Goal: Check status: Check status

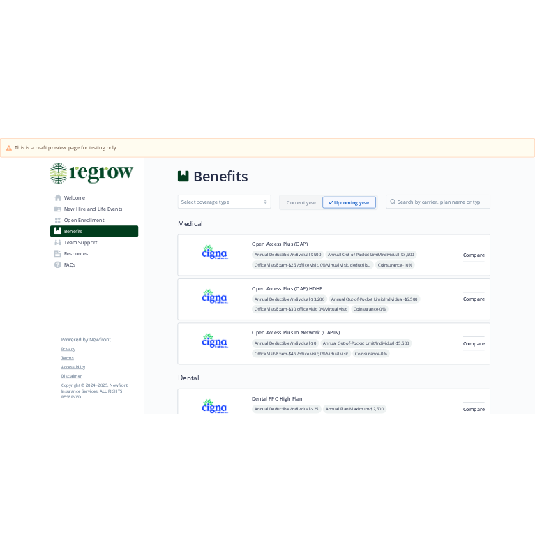
scroll to position [977, 0]
